Goal: Entertainment & Leisure: Consume media (video, audio)

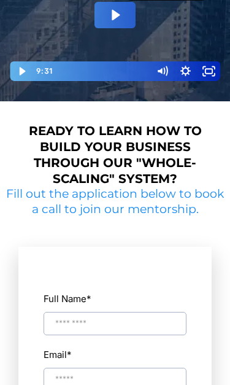
click at [110, 15] on icon "Play Video: David Choi - Whole-Scaling VSL V.2 (short)" at bounding box center [115, 15] width 41 height 26
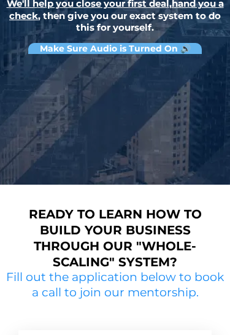
scroll to position [140, 0]
click at [217, 101] on div at bounding box center [115, 109] width 210 height 111
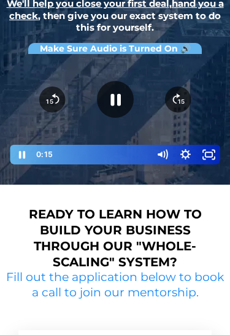
click at [213, 113] on div at bounding box center [115, 109] width 210 height 111
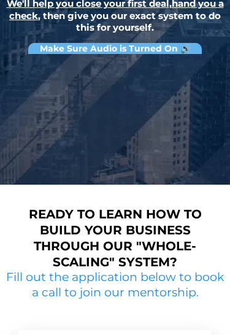
click at [208, 125] on div at bounding box center [115, 109] width 210 height 111
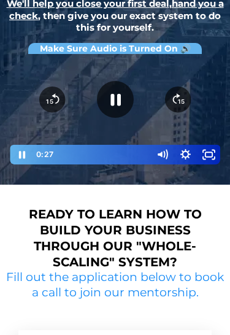
click at [209, 118] on div at bounding box center [115, 109] width 210 height 111
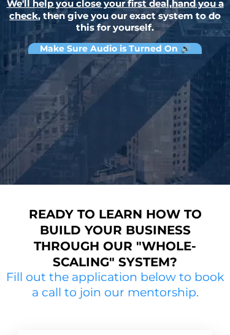
click at [205, 134] on div at bounding box center [115, 109] width 210 height 111
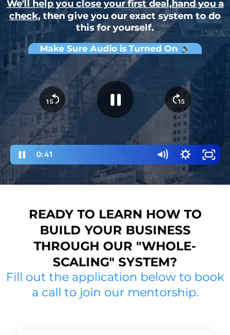
click at [206, 125] on div at bounding box center [115, 109] width 210 height 111
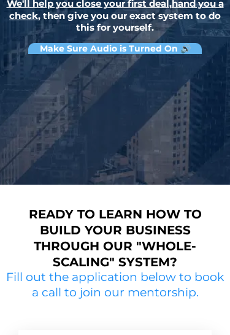
click at [201, 117] on div at bounding box center [115, 109] width 210 height 111
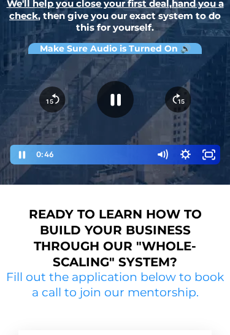
click at [206, 114] on div at bounding box center [115, 109] width 210 height 111
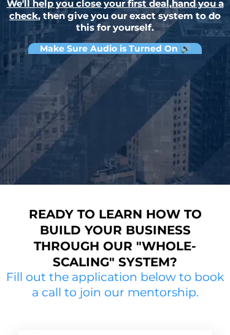
click at [206, 106] on div at bounding box center [115, 109] width 210 height 111
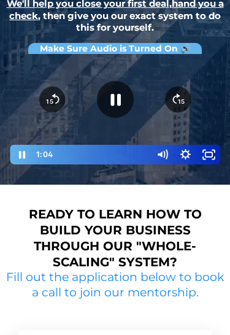
click at [188, 100] on icon "15" at bounding box center [178, 100] width 26 height 26
click at [218, 68] on div at bounding box center [115, 109] width 210 height 111
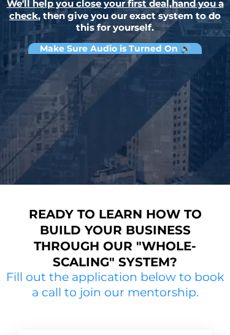
click at [208, 78] on div at bounding box center [115, 109] width 210 height 111
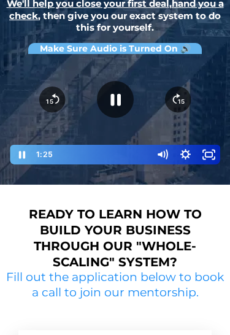
click at [119, 104] on icon "Pause" at bounding box center [114, 99] width 37 height 37
